Goal: Communication & Community: Answer question/provide support

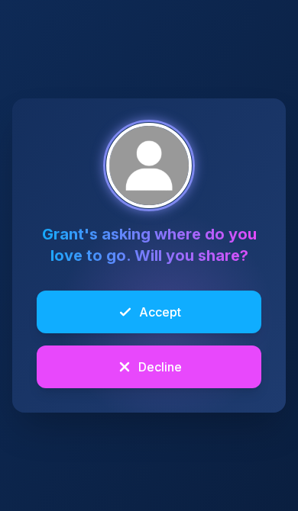
click at [169, 301] on button "Accept" at bounding box center [149, 312] width 224 height 43
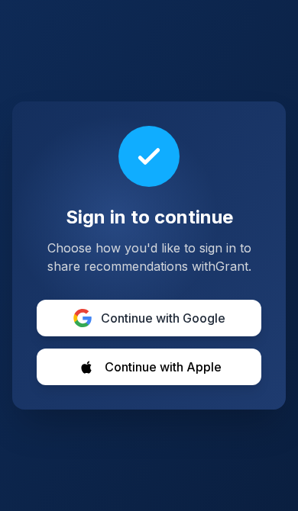
click at [175, 308] on button "Continue with Google" at bounding box center [149, 318] width 224 height 37
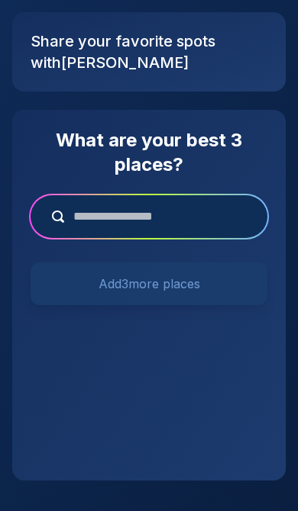
click at [209, 203] on div at bounding box center [149, 216] width 237 height 43
click at [154, 213] on input "text" at bounding box center [159, 217] width 191 height 18
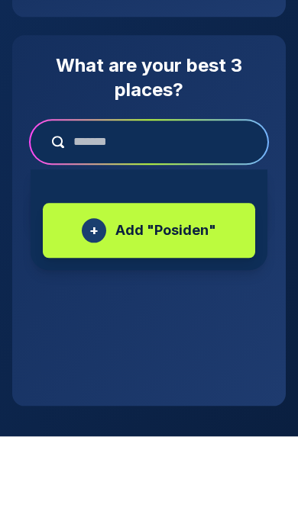
type input "*******"
click at [175, 295] on p "Add " Posiden "" at bounding box center [165, 305] width 101 height 21
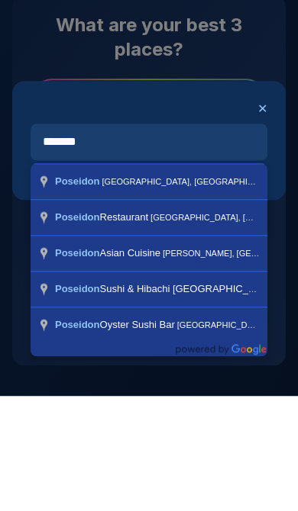
type input "**********"
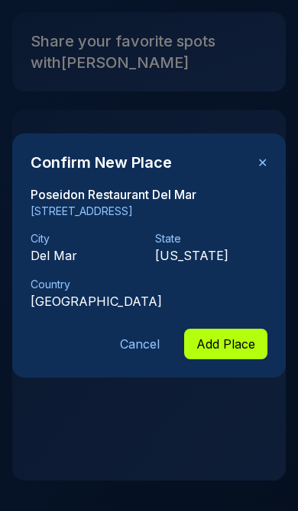
click at [223, 337] on button "Add Place" at bounding box center [225, 344] width 83 height 31
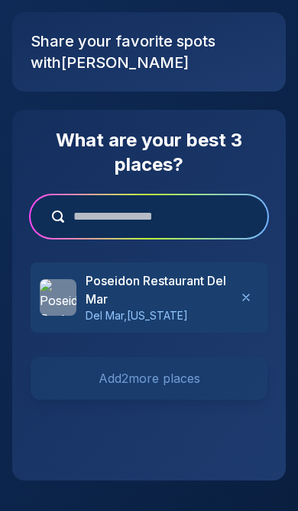
click at [189, 204] on div at bounding box center [149, 216] width 237 height 43
click at [180, 218] on input "text" at bounding box center [159, 217] width 191 height 18
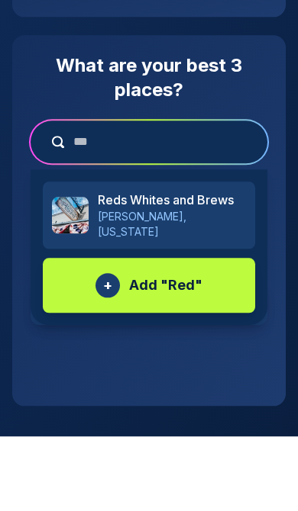
type input "***"
click at [189, 266] on h3 "Reds Whites and Brews" at bounding box center [172, 275] width 148 height 18
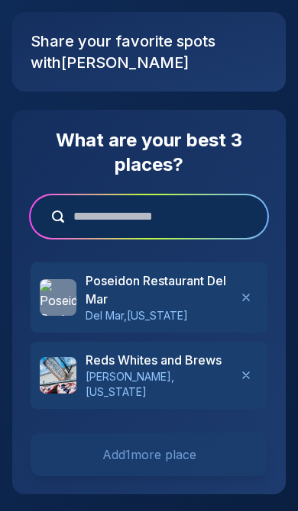
click at [178, 212] on input "text" at bounding box center [159, 217] width 191 height 18
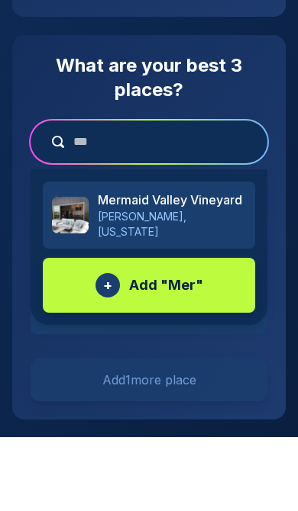
type input "***"
click at [183, 266] on h3 "Mermaid Valley Vineyard" at bounding box center [172, 275] width 148 height 18
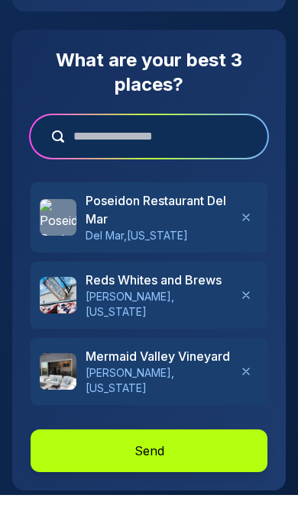
scroll to position [66, 0]
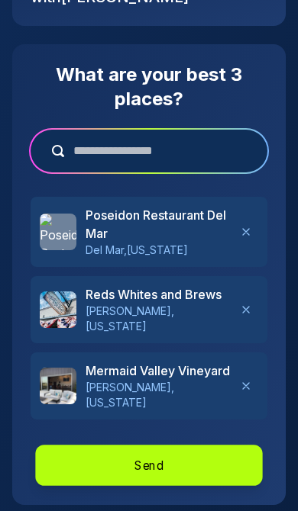
click at [157, 445] on button "Send" at bounding box center [148, 465] width 227 height 41
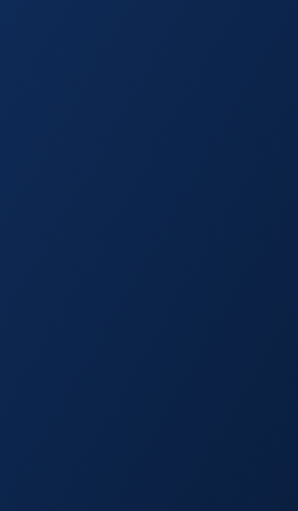
scroll to position [0, 0]
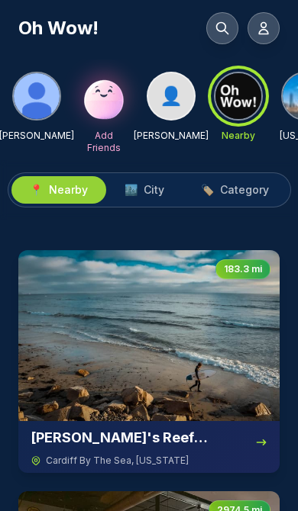
click at [259, 31] on icon at bounding box center [263, 28] width 15 height 15
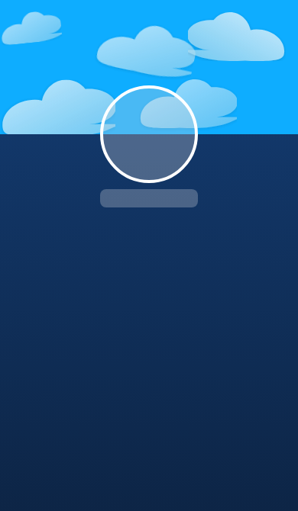
click at [260, 35] on div at bounding box center [149, 113] width 298 height 226
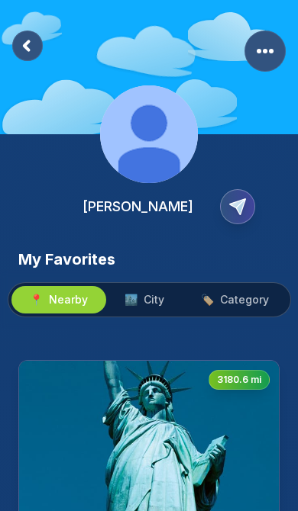
click at [244, 299] on span "Category" at bounding box center [244, 299] width 49 height 15
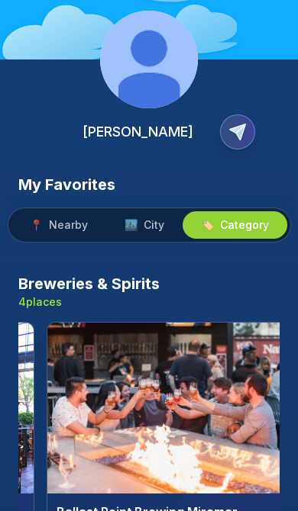
scroll to position [79, 0]
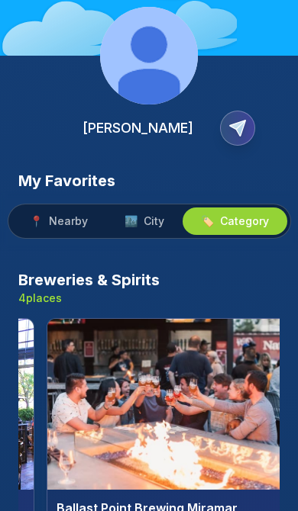
click at [163, 381] on img at bounding box center [168, 404] width 243 height 171
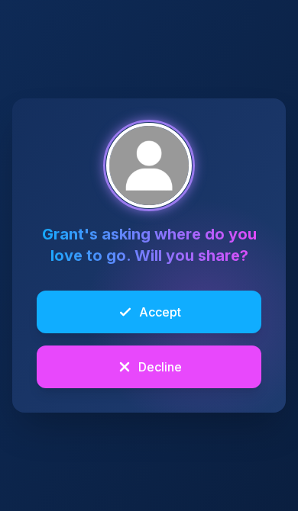
click at [183, 300] on button "Accept" at bounding box center [149, 312] width 224 height 43
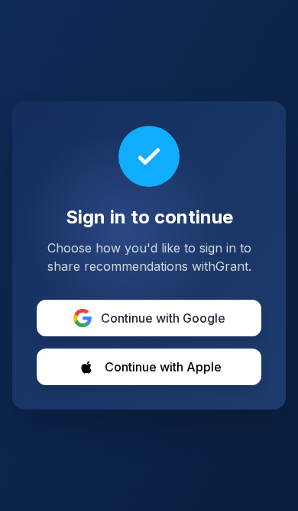
click at [185, 305] on button "Continue with Google" at bounding box center [149, 318] width 224 height 37
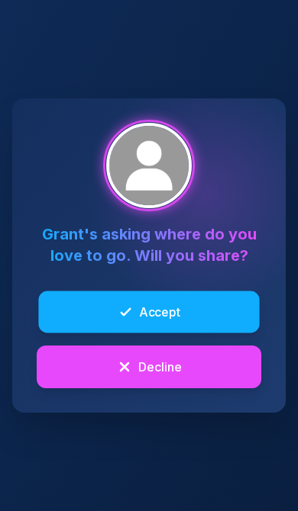
click at [169, 306] on span "Accept" at bounding box center [159, 312] width 41 height 18
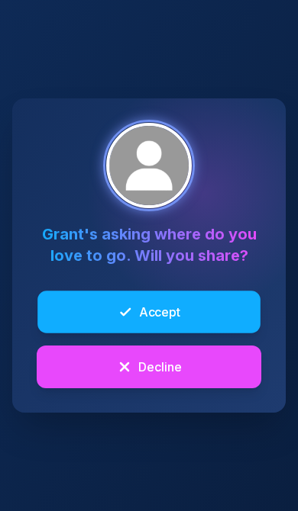
click at [172, 308] on span "Accept" at bounding box center [160, 312] width 42 height 18
